Goal: Register for event/course

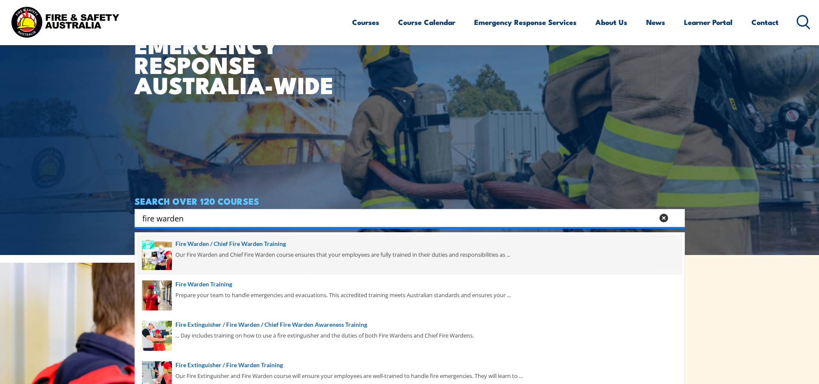
type input "fire warden"
click at [236, 240] on span at bounding box center [409, 254] width 545 height 40
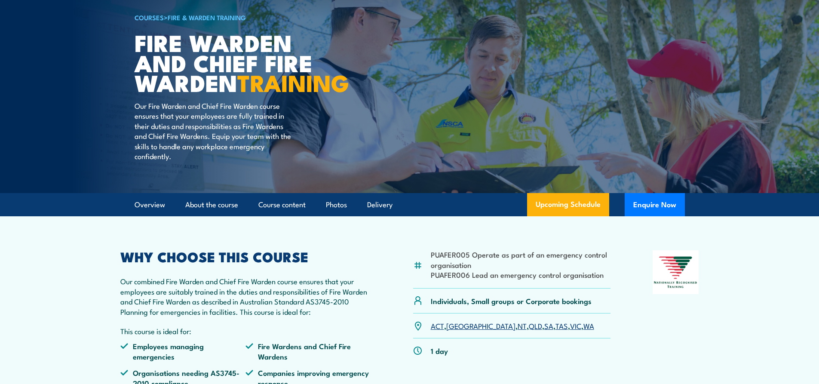
scroll to position [43, 0]
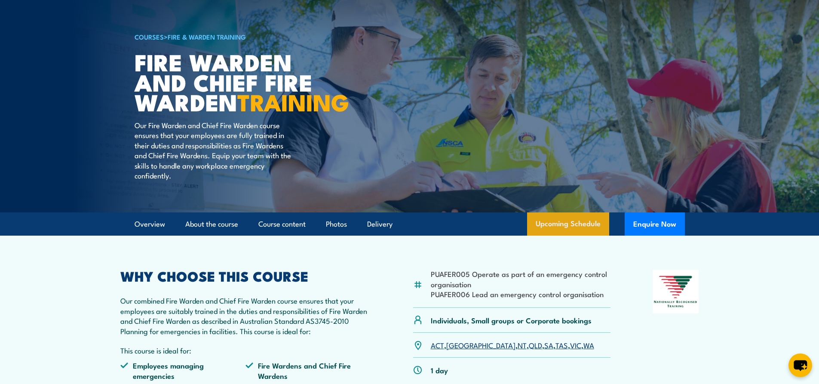
click at [572, 236] on link "Upcoming Schedule" at bounding box center [568, 223] width 82 height 23
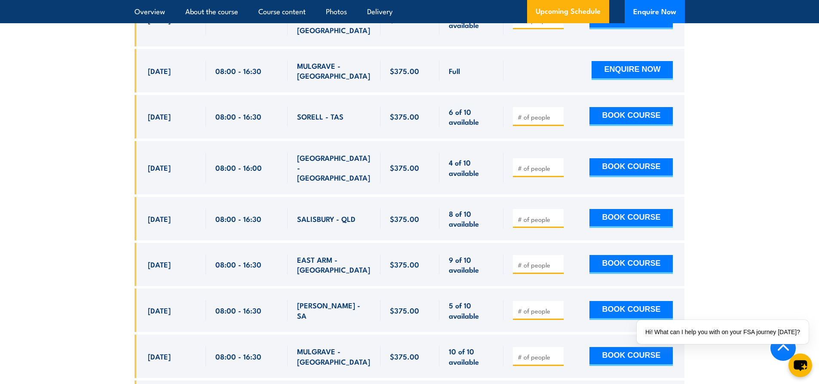
scroll to position [2038, 0]
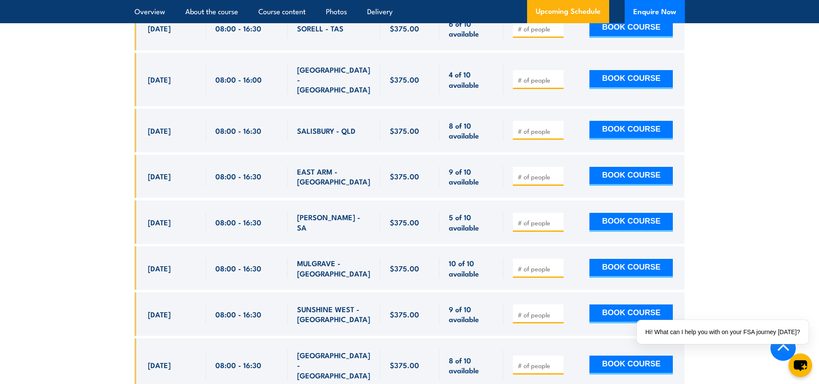
click at [520, 310] on input "number" at bounding box center [538, 314] width 43 height 9
type input "1"
click at [557, 310] on input "1" at bounding box center [538, 314] width 43 height 9
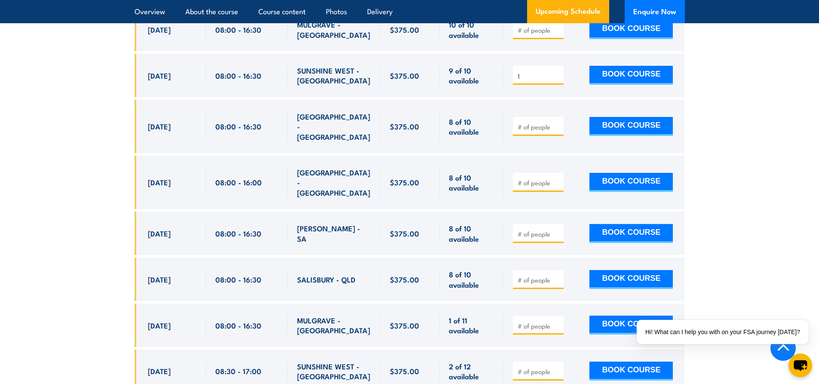
scroll to position [2296, 0]
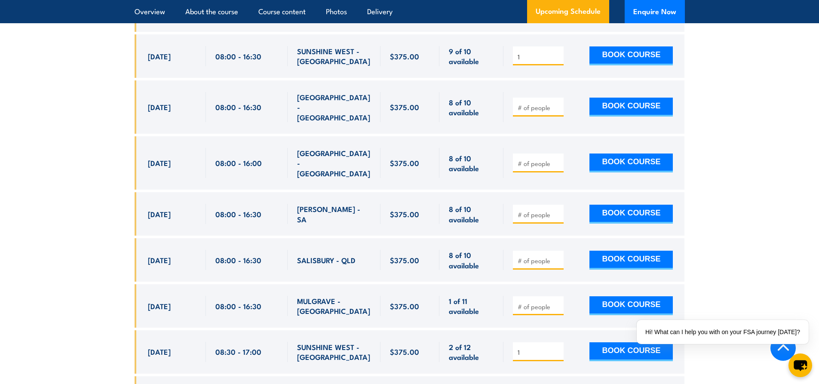
type input "1"
click at [559, 348] on input "1" at bounding box center [538, 352] width 43 height 9
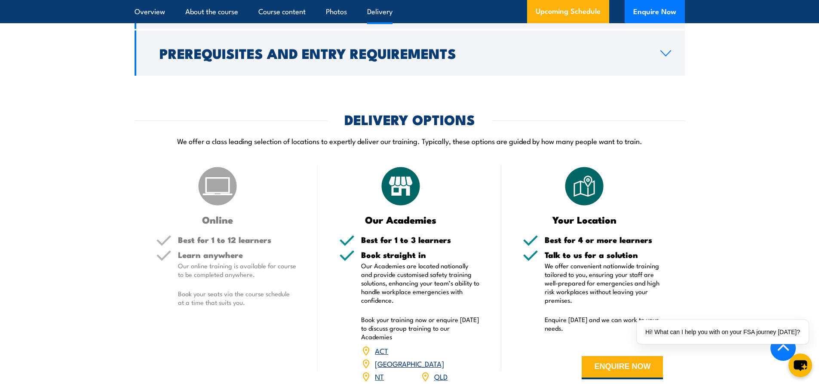
scroll to position [1050, 0]
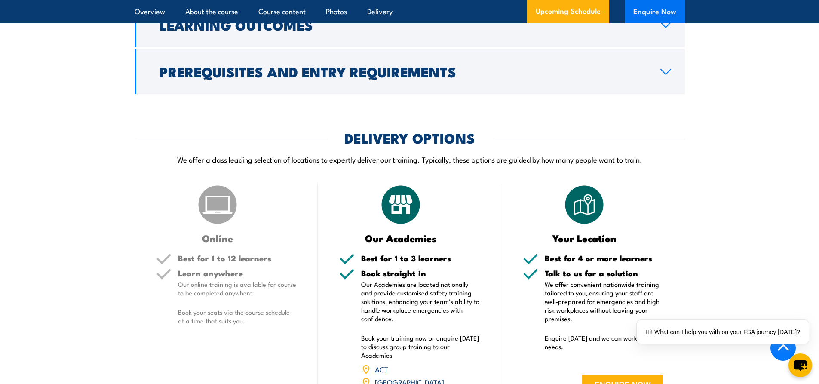
click at [657, 9] on button "Enquire Now" at bounding box center [654, 11] width 60 height 23
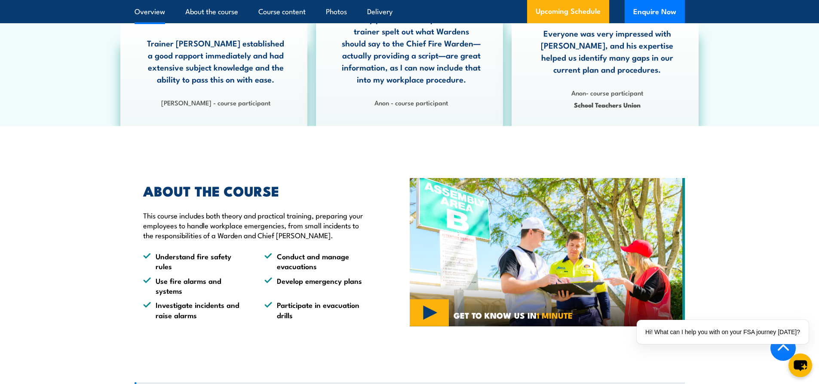
scroll to position [362, 0]
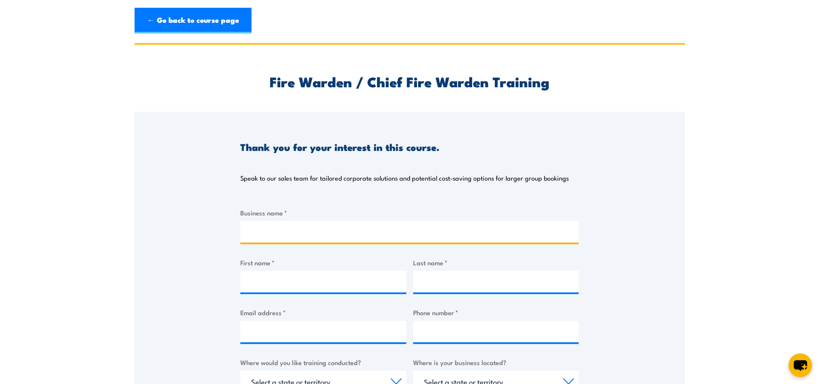
click at [305, 227] on input "Business name *" at bounding box center [409, 231] width 338 height 21
type input "ENSIGN SERVICES (AUST.) PTY. LTD."
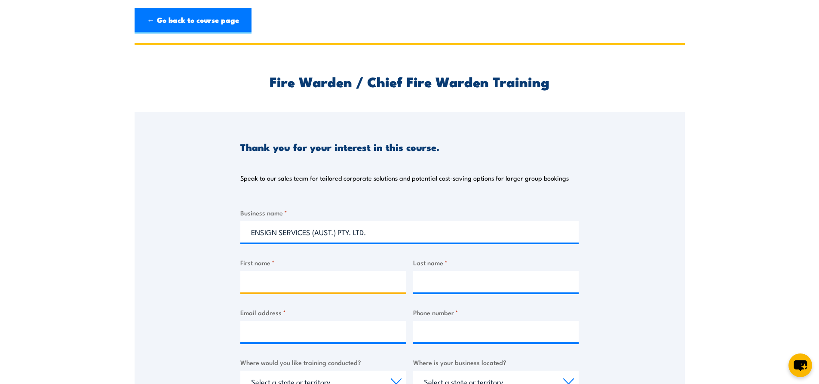
type input "RIchard"
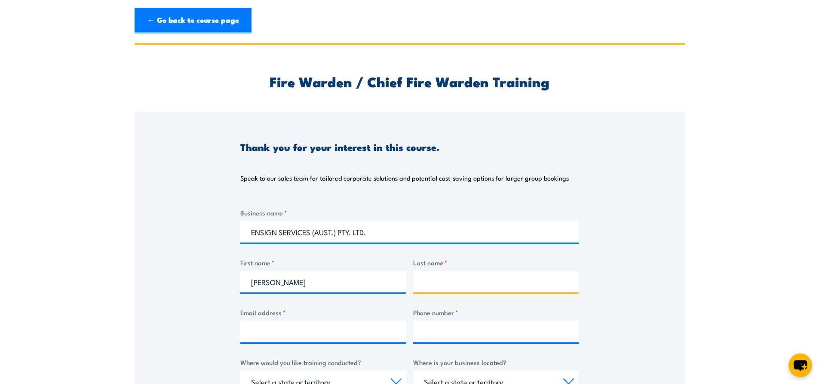
type input "Harford"
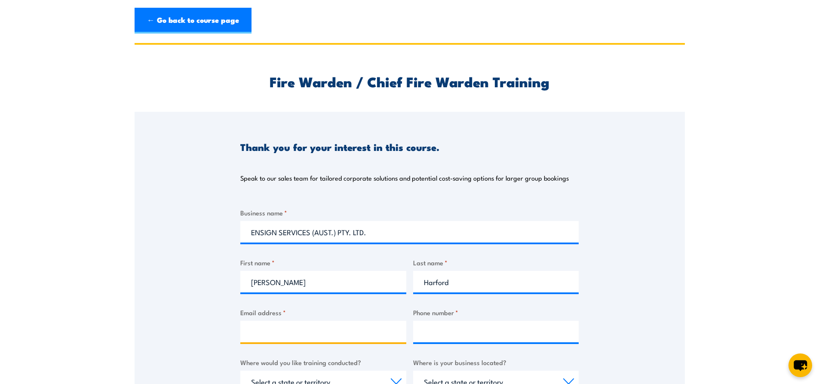
type input "richard.harford@ensignservices.com.au"
type input "0439211642"
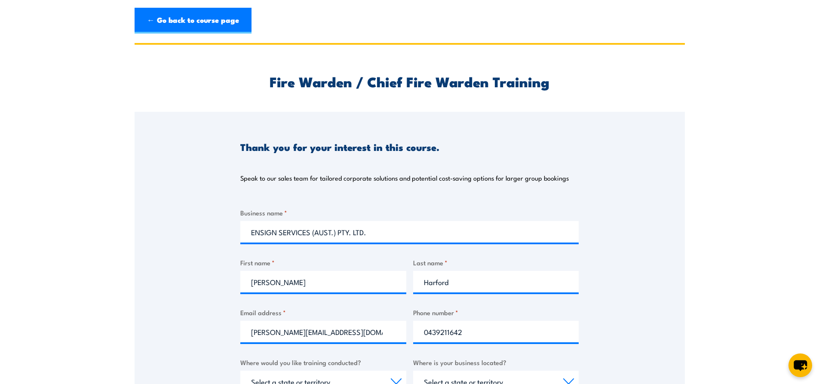
select select "VIC"
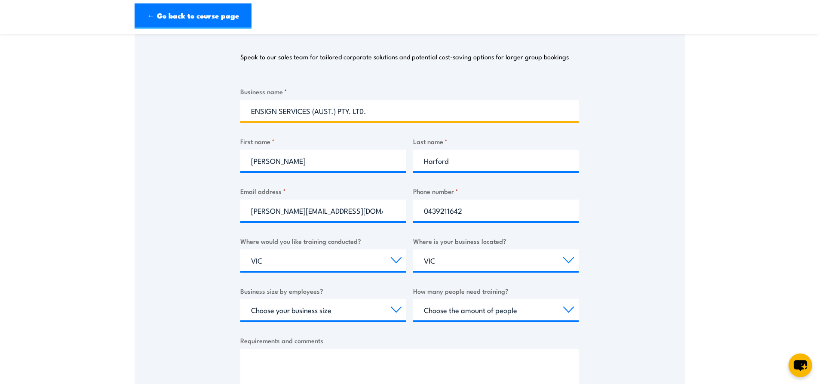
scroll to position [129, 0]
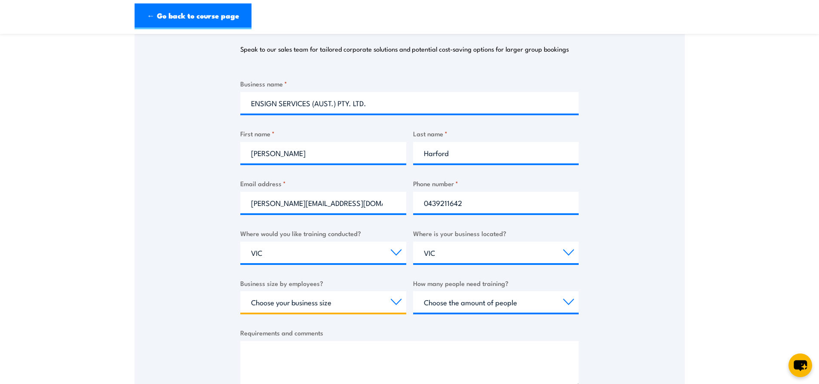
click at [393, 298] on select "Choose your business size 1 to 19 20 to 199 200+" at bounding box center [323, 301] width 166 height 21
select select "200+"
click at [240, 291] on select "Choose your business size 1 to 19 20 to 199 200+" at bounding box center [323, 301] width 166 height 21
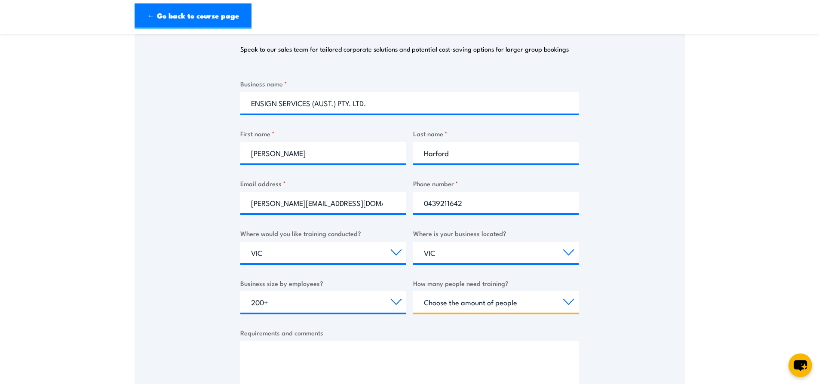
click at [462, 302] on select "Choose the amount of people 1 to 4 5 to 19 20+" at bounding box center [496, 301] width 166 height 21
select select "1 to 4"
click at [413, 291] on select "Choose the amount of people 1 to 4 5 to 19 20+" at bounding box center [496, 301] width 166 height 21
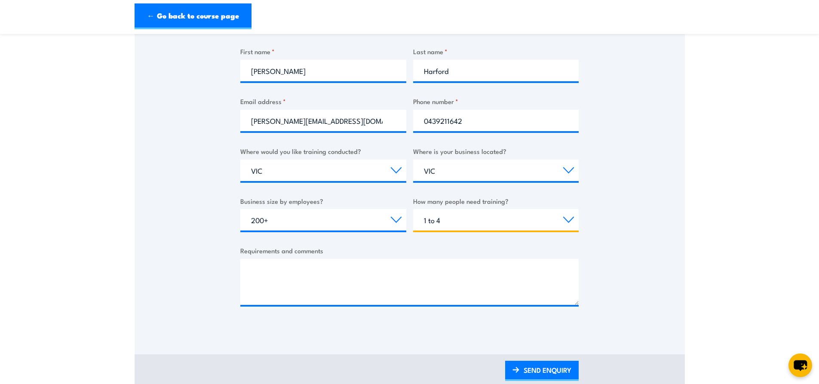
scroll to position [215, 0]
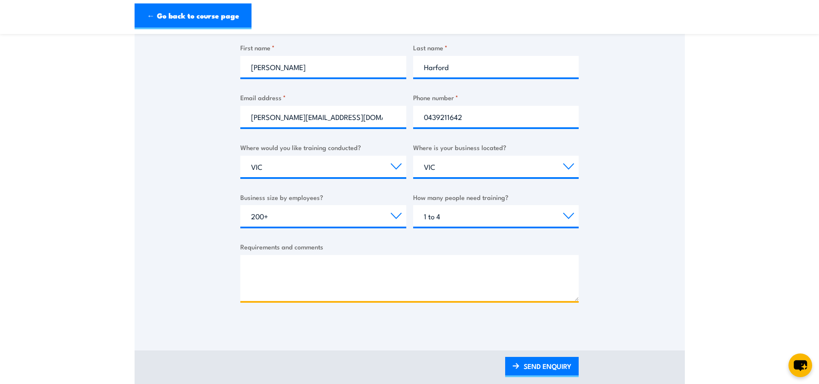
click at [255, 261] on textarea "Requirements and comments" at bounding box center [409, 278] width 338 height 46
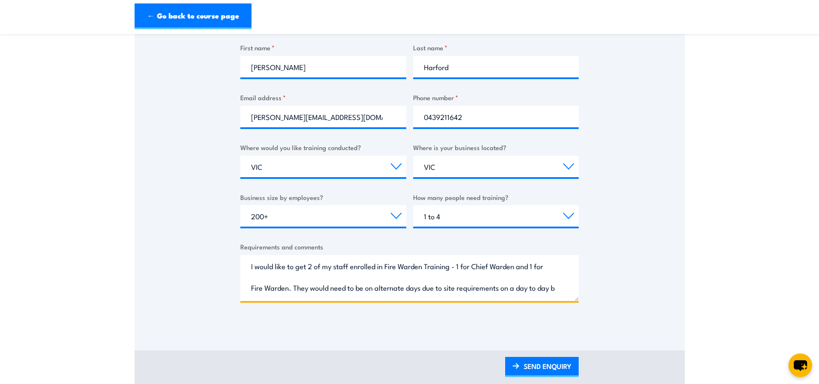
scroll to position [13, 0]
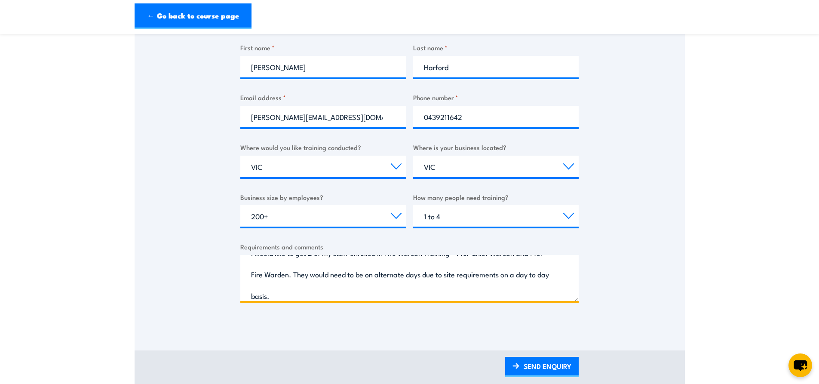
type textarea "I would like to get 2 of my staff enrolled in Fire Warden Training - 1 for Chie…"
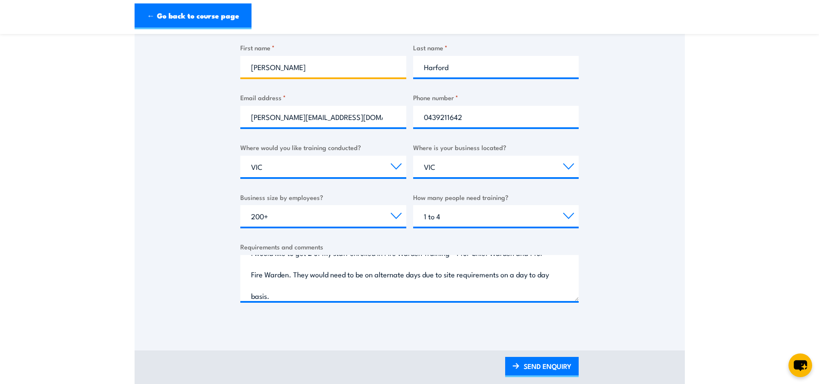
click at [259, 67] on input "RIchard" at bounding box center [323, 66] width 166 height 21
click at [258, 69] on input "RIchard" at bounding box center [323, 66] width 166 height 21
click at [303, 70] on input "Richard" at bounding box center [323, 66] width 166 height 21
type input "Richard"
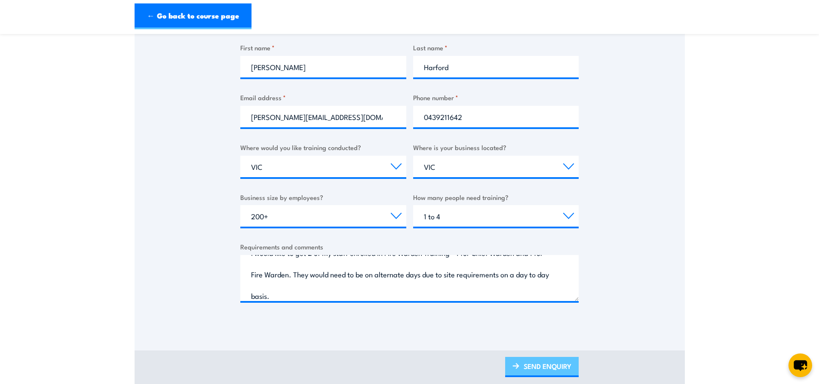
click at [526, 362] on link "SEND ENQUIRY" at bounding box center [541, 367] width 73 height 20
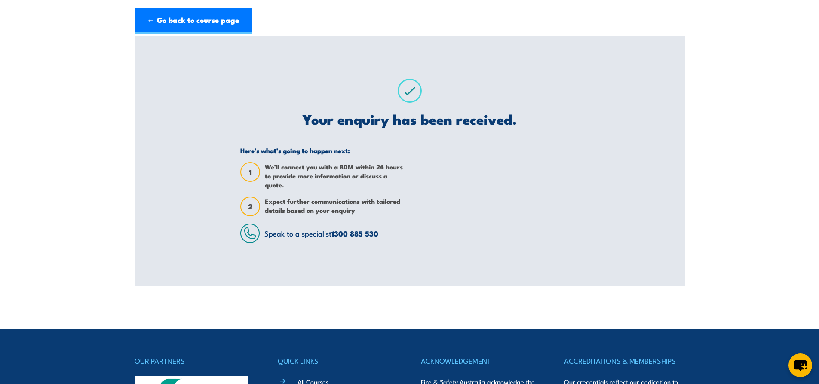
scroll to position [0, 0]
